Goal: Find specific page/section: Find specific page/section

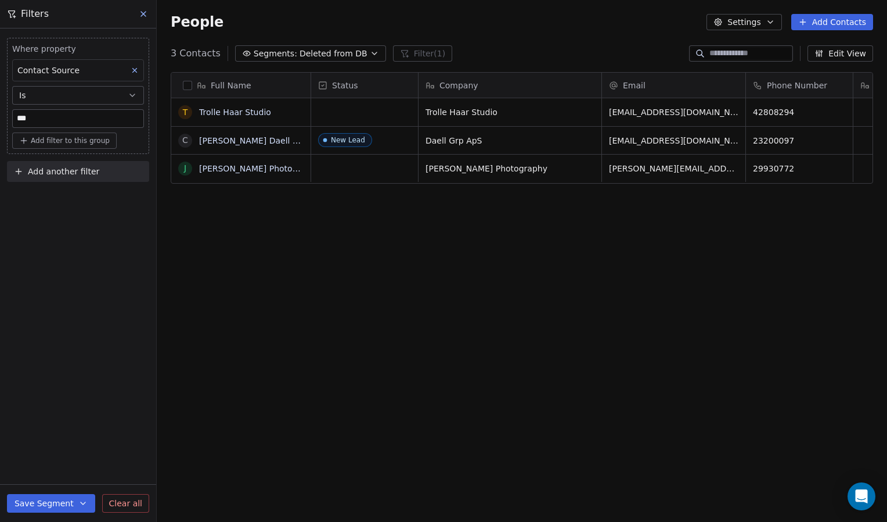
scroll to position [450, 721]
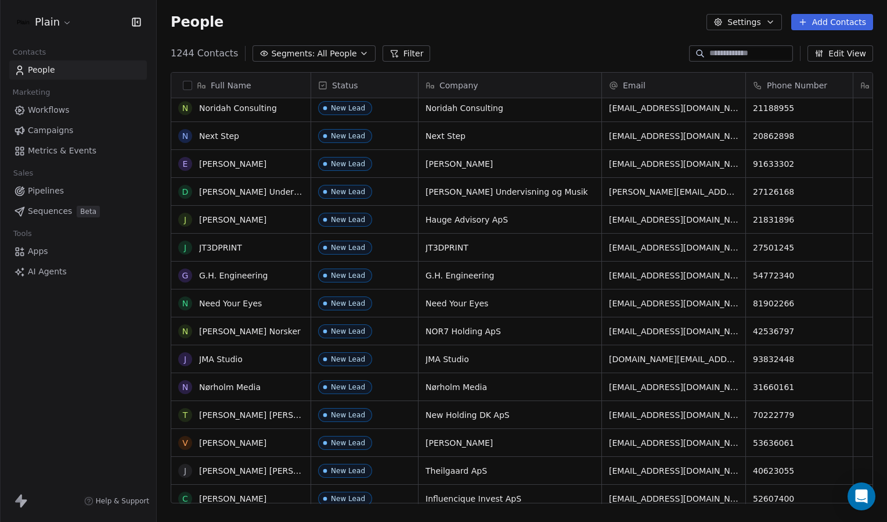
scroll to position [1666, 0]
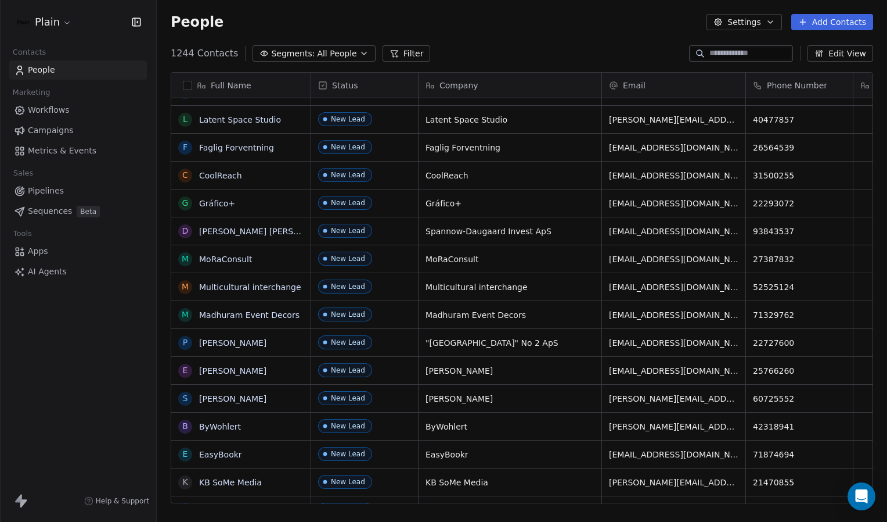
click at [343, 62] on div "1244 Contacts Segments: All People Filter Edit View" at bounding box center [522, 53] width 731 height 19
click at [343, 55] on span "All People" at bounding box center [336, 54] width 39 height 12
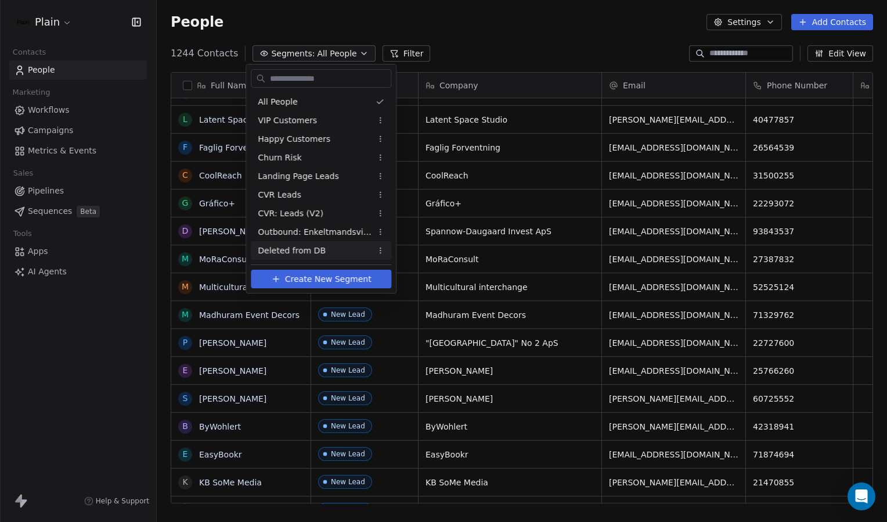
click at [308, 245] on span "Deleted from DB" at bounding box center [292, 251] width 68 height 12
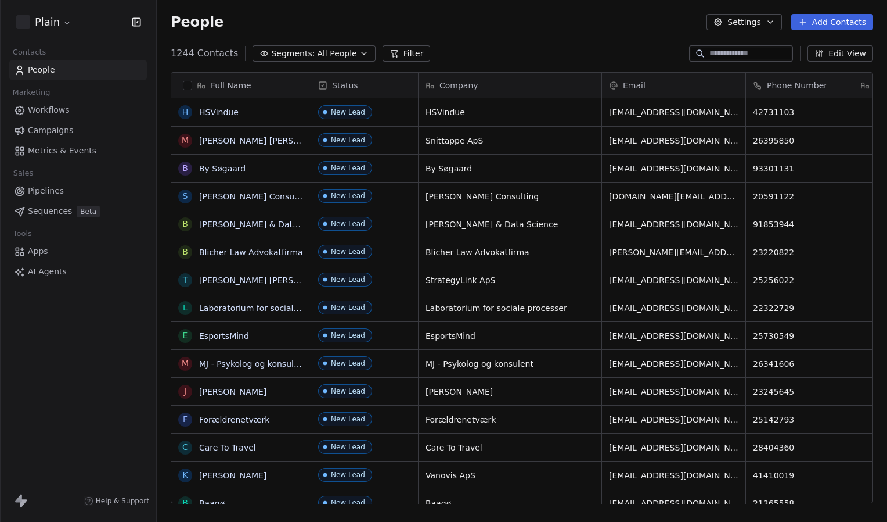
scroll to position [450, 721]
click at [346, 57] on button "Segments: All People" at bounding box center [314, 53] width 123 height 16
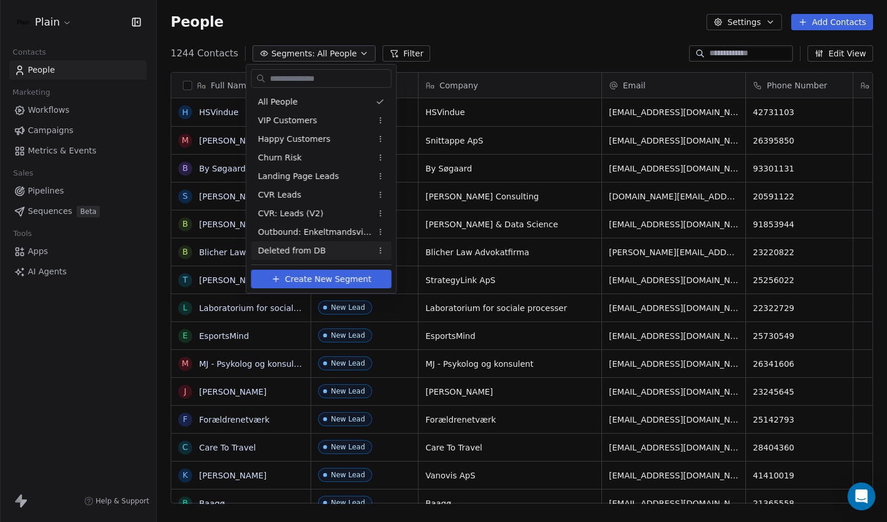
click at [315, 246] on span "Deleted from DB" at bounding box center [292, 251] width 68 height 12
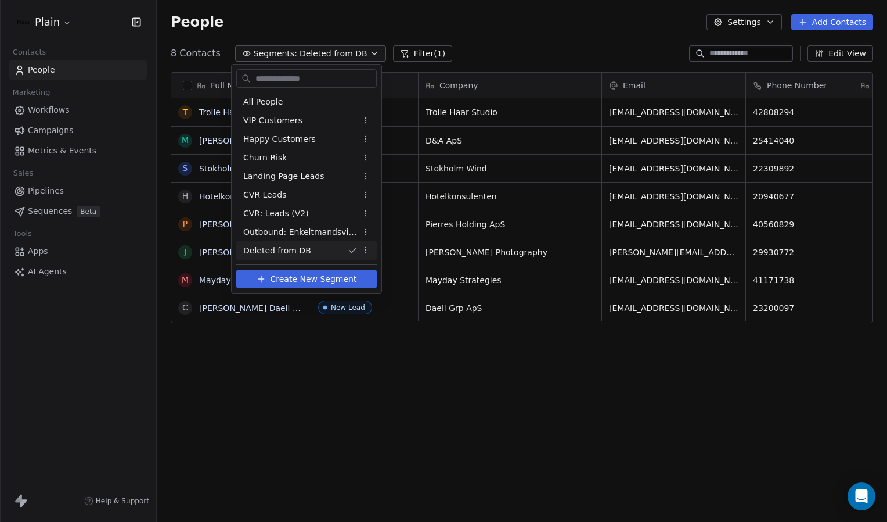
click at [512, 46] on html "Plain Contacts People Marketing Workflows Campaigns Metrics & Events Sales Pipe…" at bounding box center [443, 261] width 887 height 522
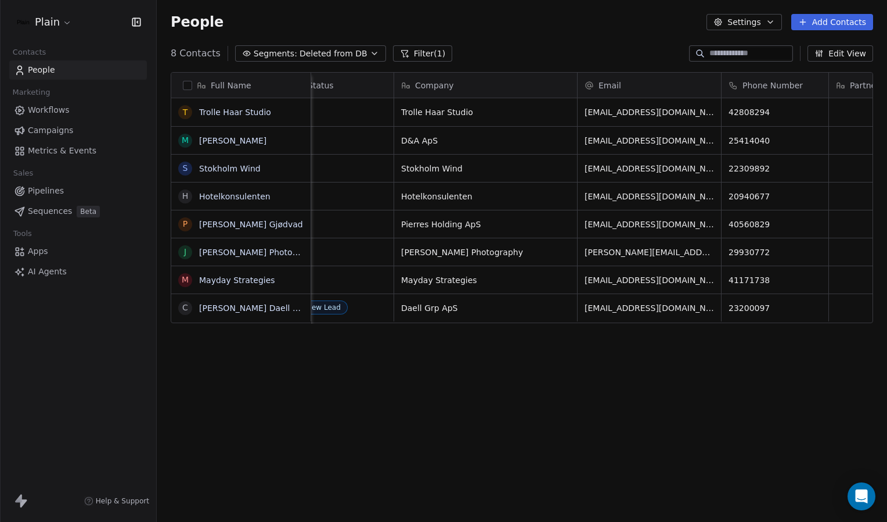
scroll to position [0, 0]
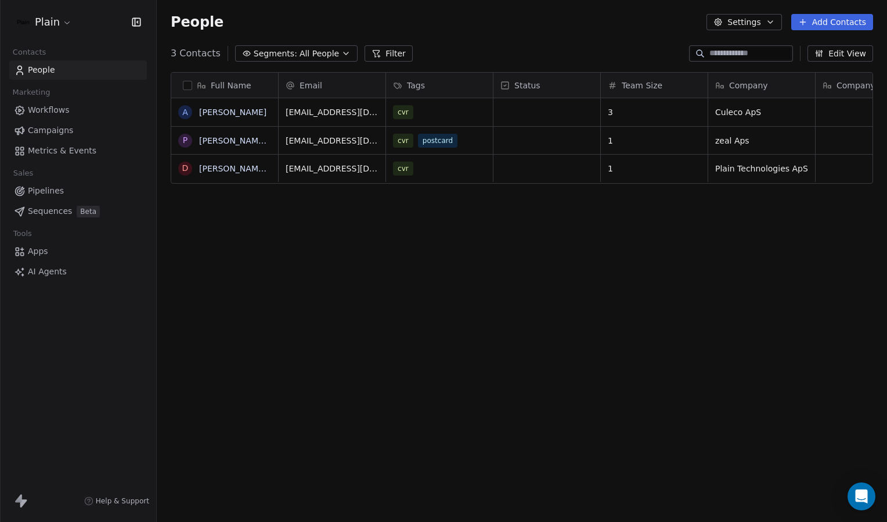
scroll to position [450, 721]
